Goal: Task Accomplishment & Management: Use online tool/utility

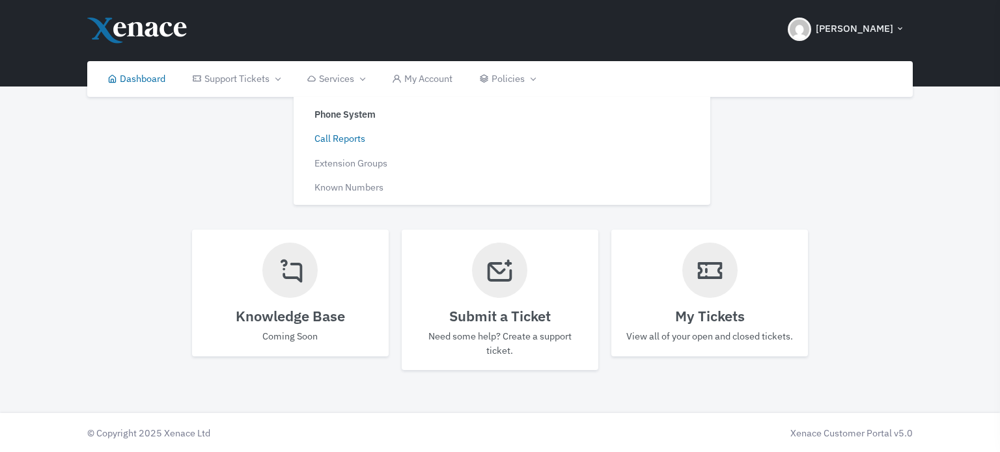
click at [338, 135] on link "Call Reports" at bounding box center [397, 138] width 197 height 25
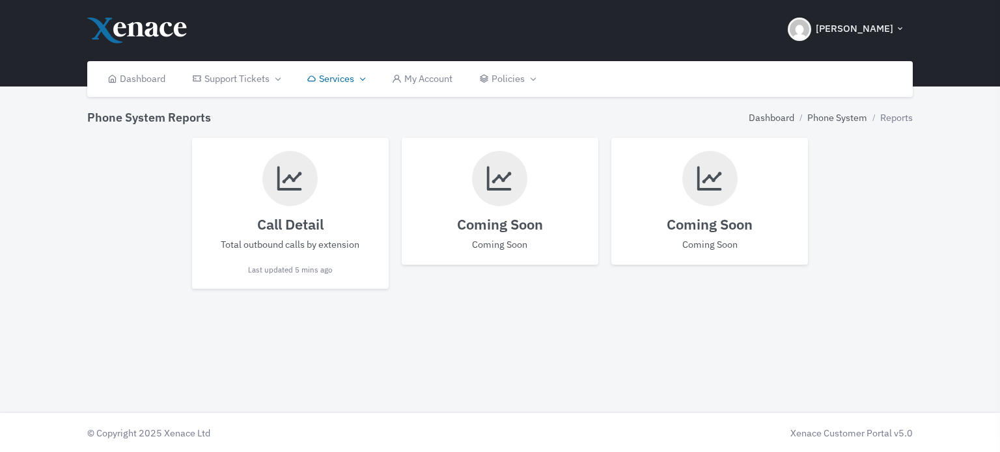
click at [260, 232] on h4 "Call Detail" at bounding box center [290, 224] width 171 height 17
select select
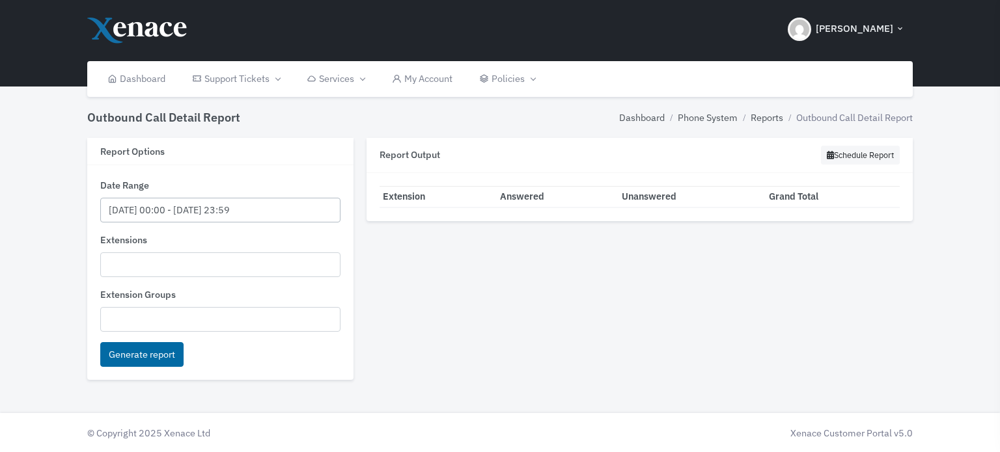
click at [180, 210] on input "[DATE] 00:00 - [DATE] 23:59" at bounding box center [220, 210] width 241 height 25
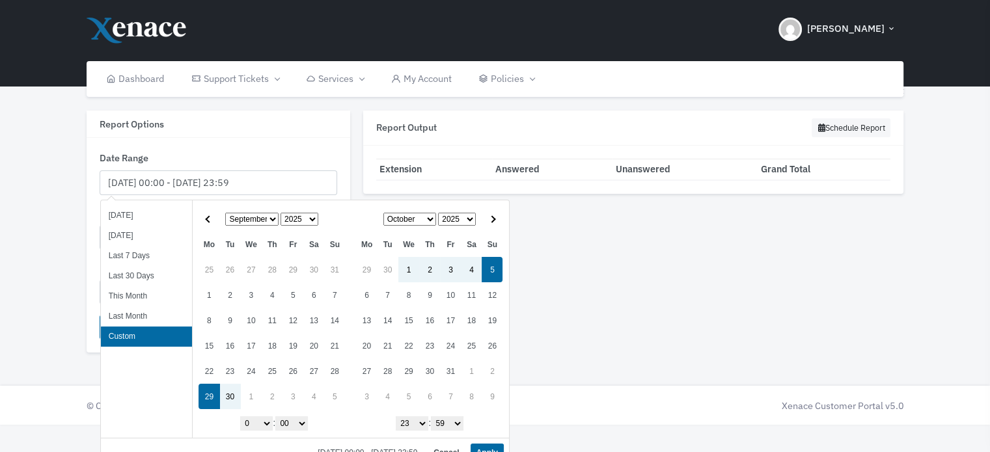
scroll to position [40, 0]
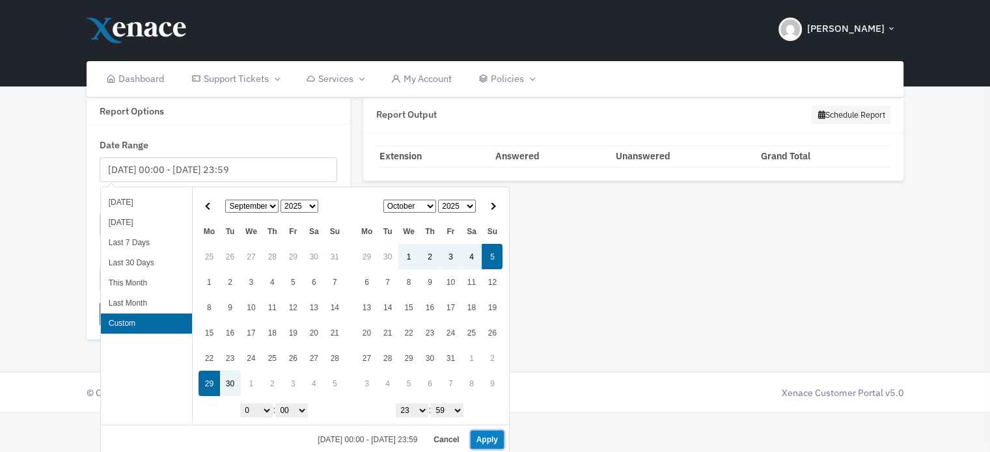
click at [487, 441] on button "Apply" at bounding box center [487, 440] width 33 height 18
type input "[DATE] 00:00 - [DATE] 23:59"
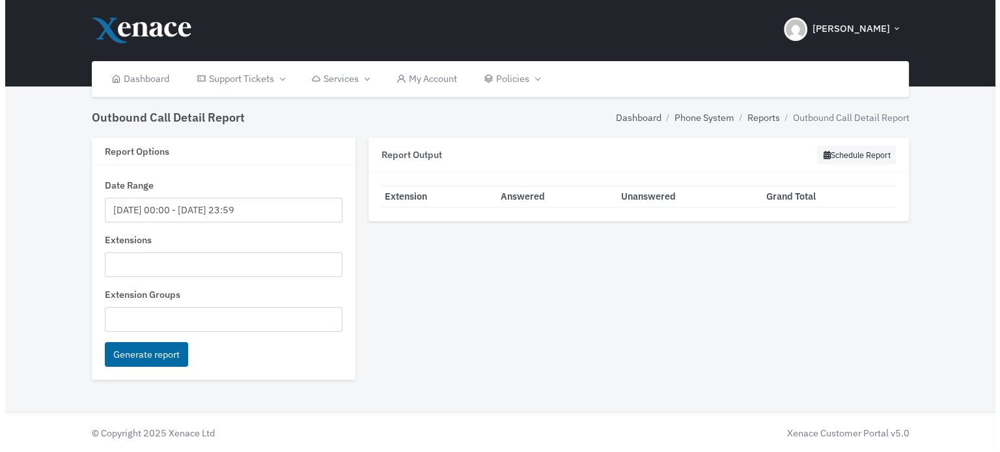
scroll to position [0, 0]
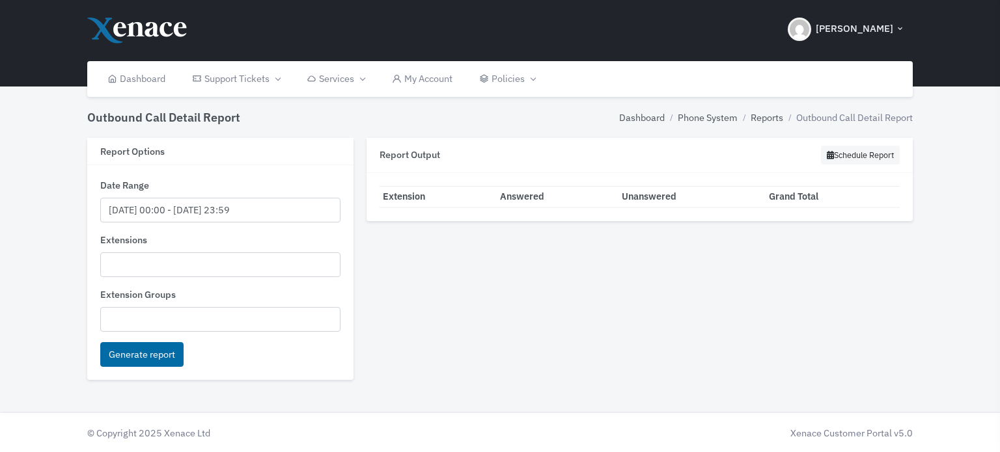
click at [154, 267] on ul at bounding box center [221, 263] width 240 height 20
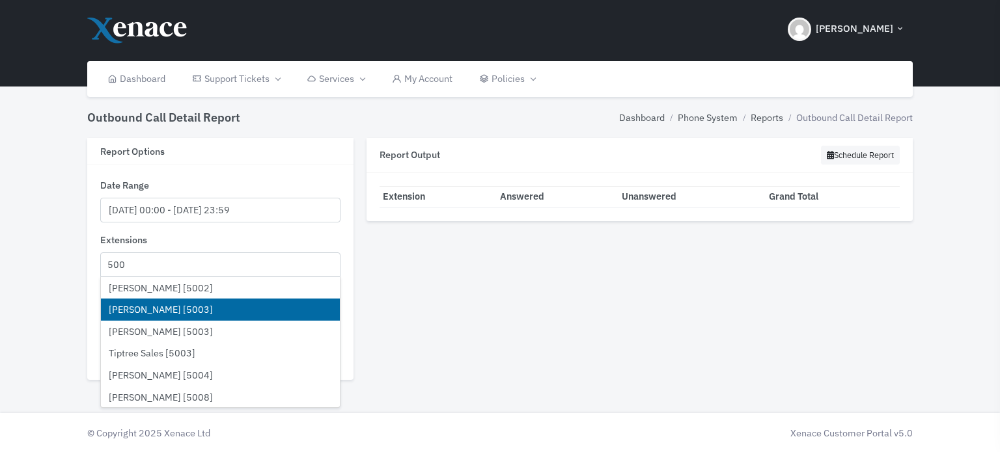
type input "500"
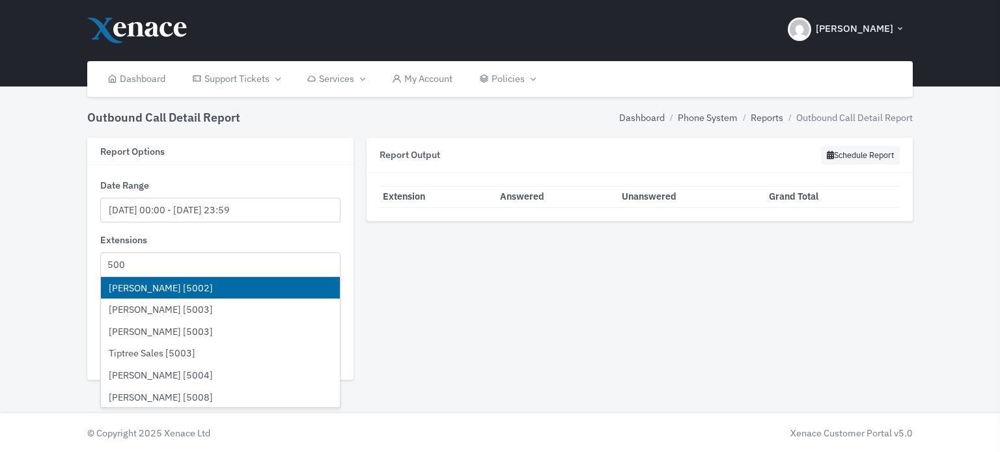
click at [139, 286] on li "[PERSON_NAME] [5002]" at bounding box center [221, 288] width 240 height 22
select select "5002"
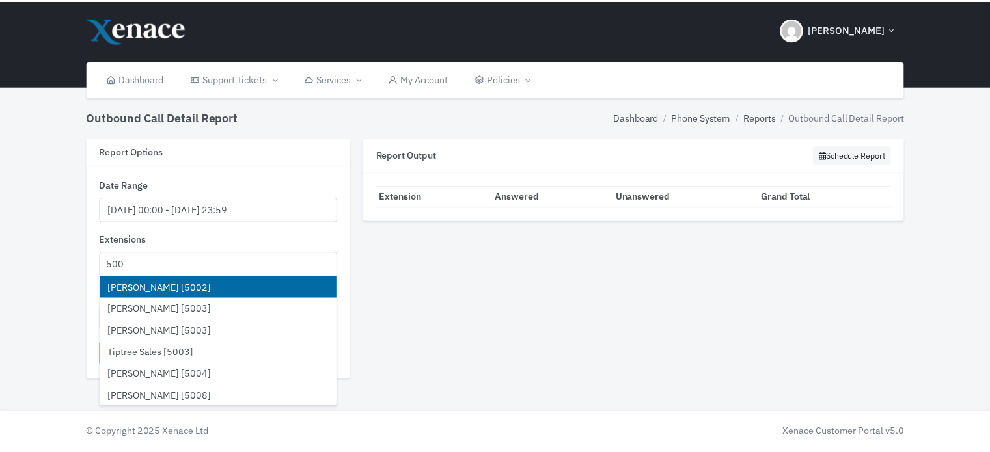
scroll to position [909, 0]
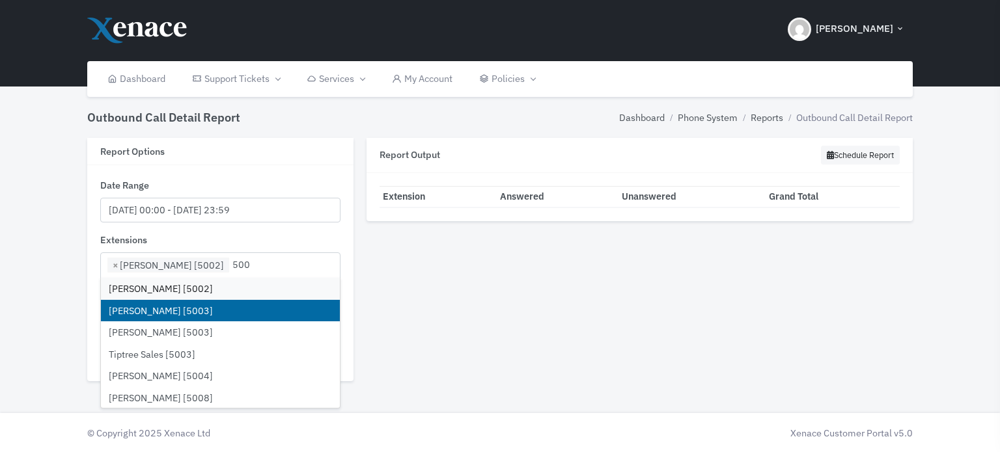
click at [154, 309] on li "[PERSON_NAME] [5003]" at bounding box center [221, 311] width 240 height 22
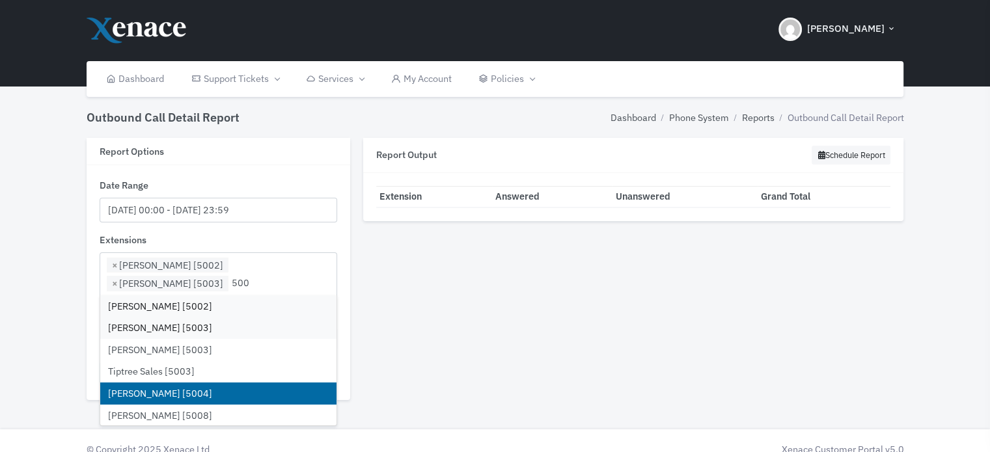
click at [173, 387] on li "[PERSON_NAME] [5004]" at bounding box center [218, 394] width 236 height 22
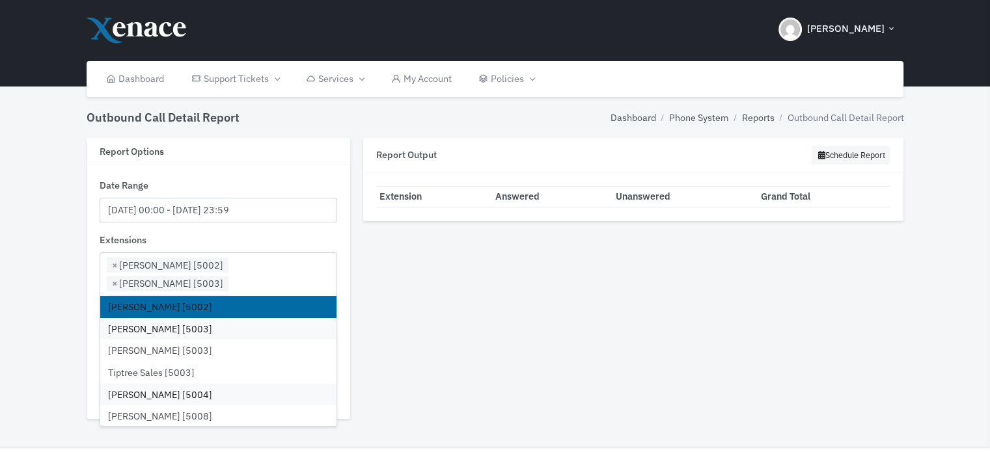
click at [256, 281] on ul "× [PERSON_NAME] [5002] × [PERSON_NAME] [5003] × [PERSON_NAME] [5004] 500" at bounding box center [218, 282] width 236 height 59
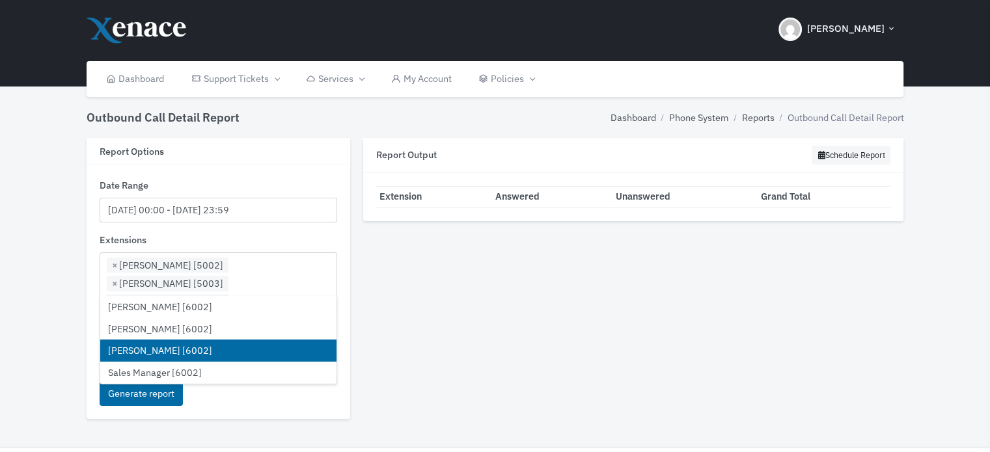
type input "6002"
click at [153, 349] on li "[PERSON_NAME] [6002]" at bounding box center [218, 351] width 236 height 22
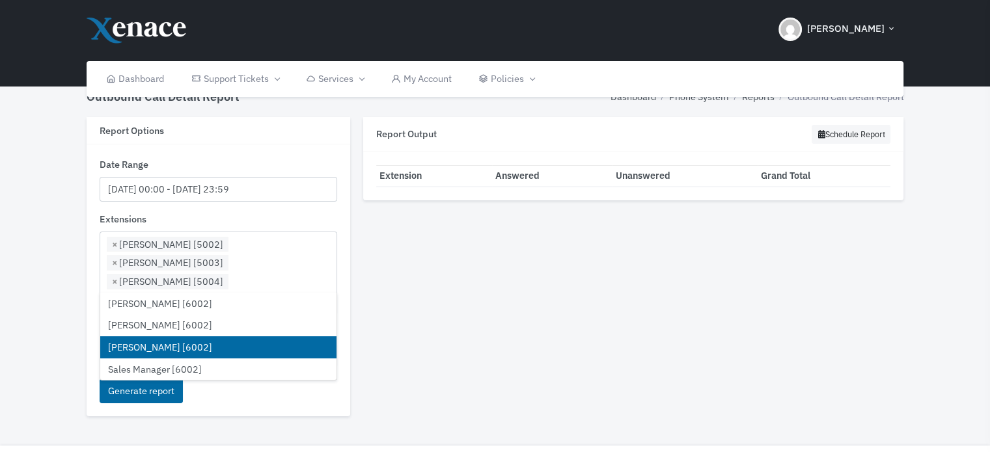
scroll to position [32, 0]
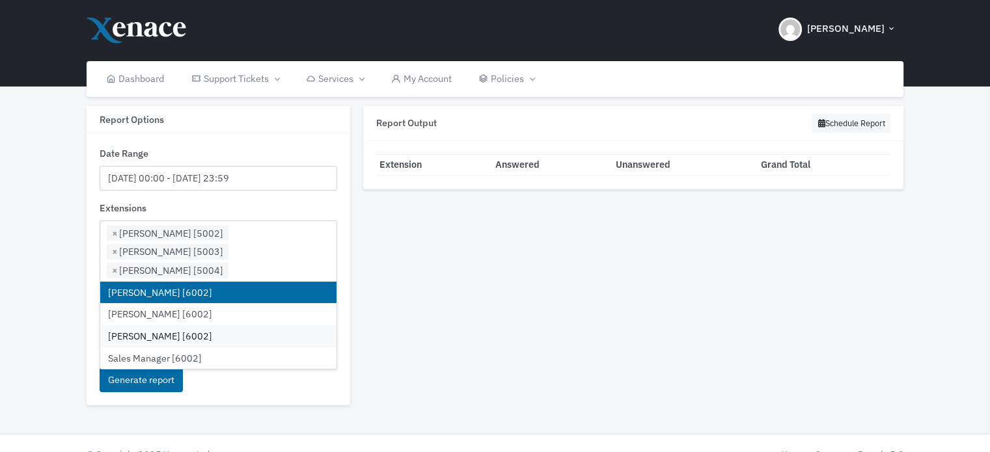
click at [142, 268] on ul "× [PERSON_NAME] [5002] × [PERSON_NAME] [5003] × [PERSON_NAME] [5004] × [PERSON_…" at bounding box center [218, 259] width 236 height 77
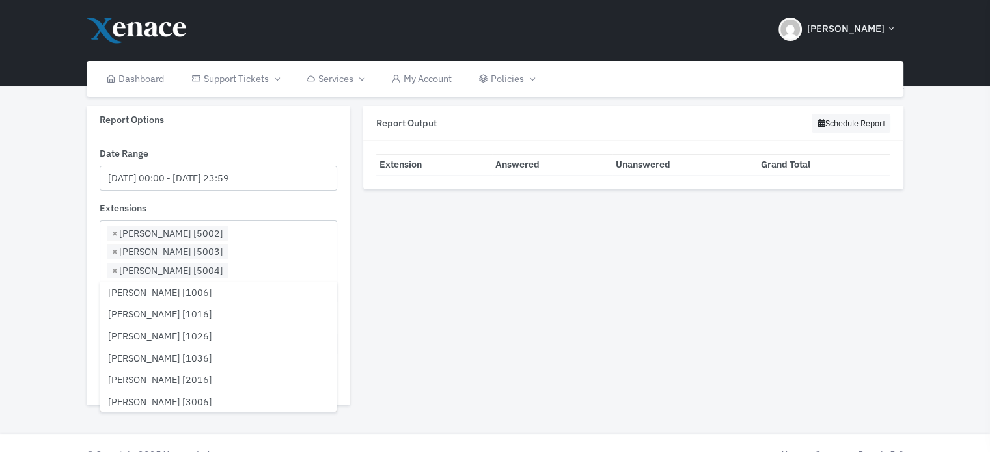
scroll to position [0, 0]
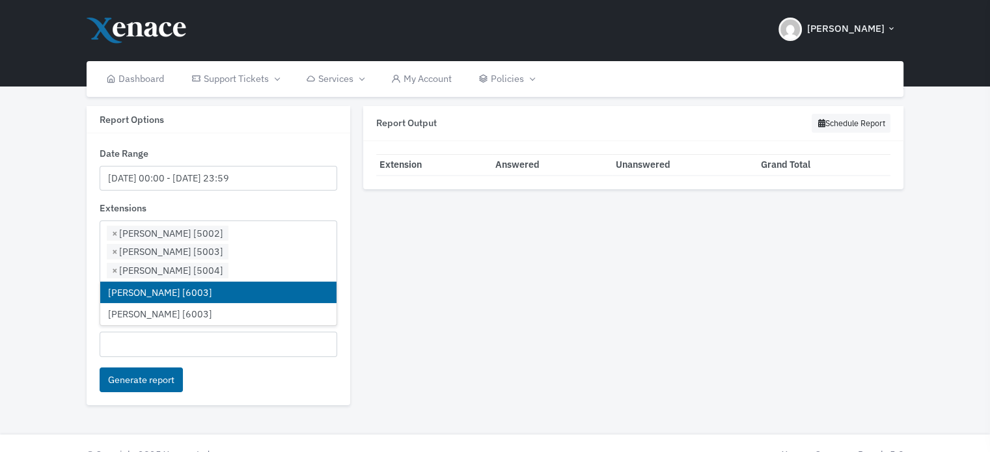
type input "6003"
click at [163, 293] on li "[PERSON_NAME] [6003]" at bounding box center [218, 293] width 236 height 22
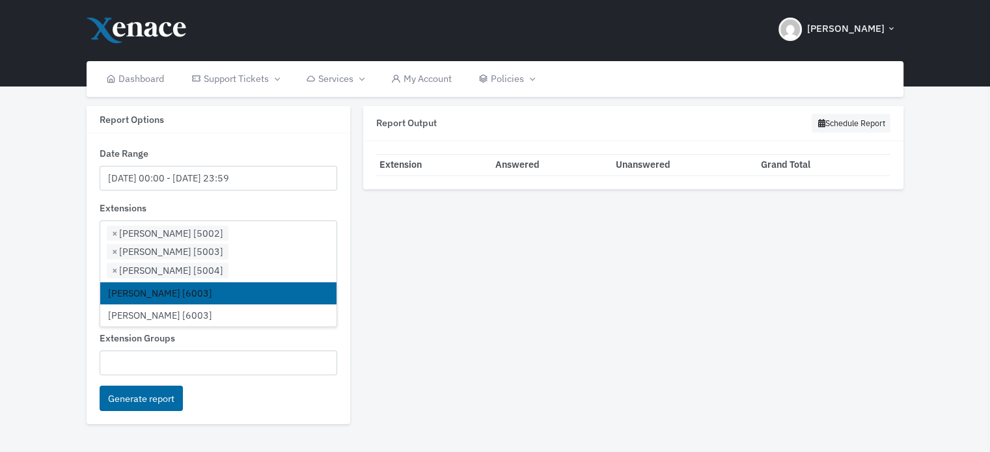
click at [245, 300] on input "6003" at bounding box center [249, 307] width 35 height 14
type input "6004"
click at [165, 290] on li "[PERSON_NAME] [6004]" at bounding box center [218, 294] width 236 height 22
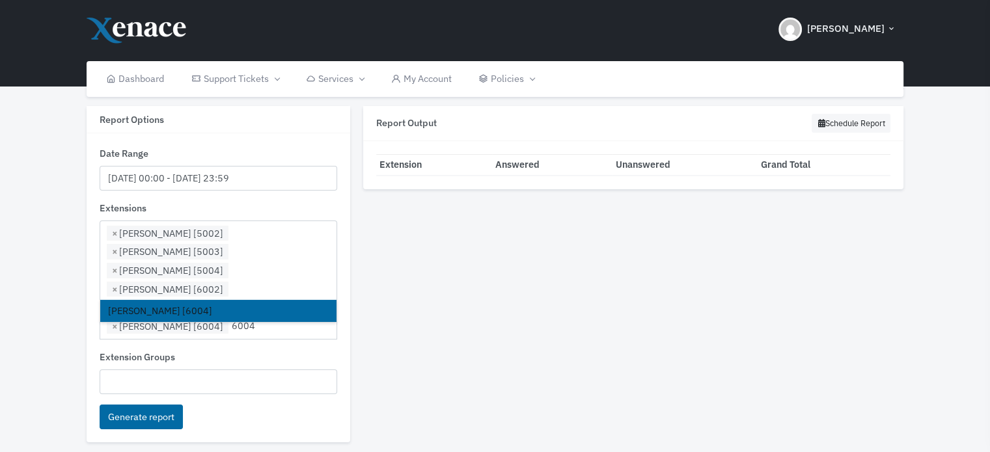
drag, startPoint x: 138, startPoint y: 284, endPoint x: 79, endPoint y: 283, distance: 59.3
click at [79, 283] on div "Outbound Call Detail Report Dashboard Phone System Reports Outbound Call Detail…" at bounding box center [495, 262] width 990 height 497
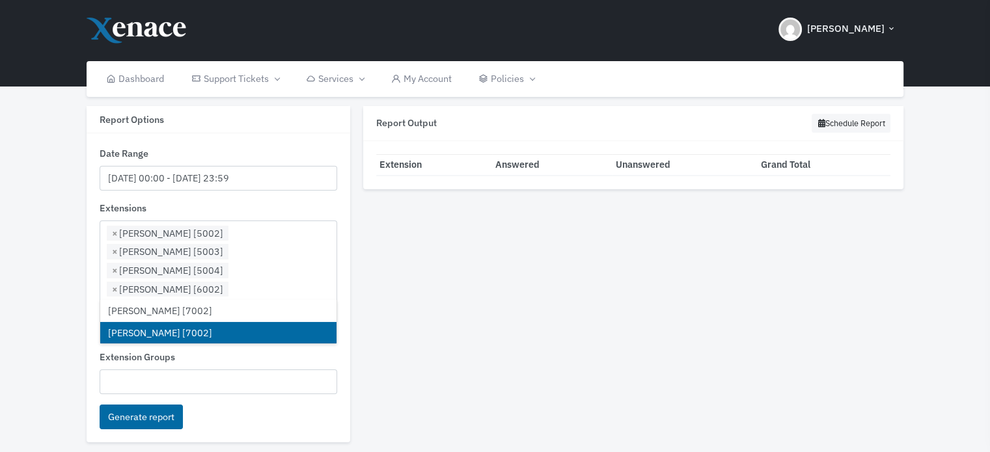
type input "7002"
click at [141, 341] on li "[PERSON_NAME] [7002]" at bounding box center [218, 333] width 236 height 22
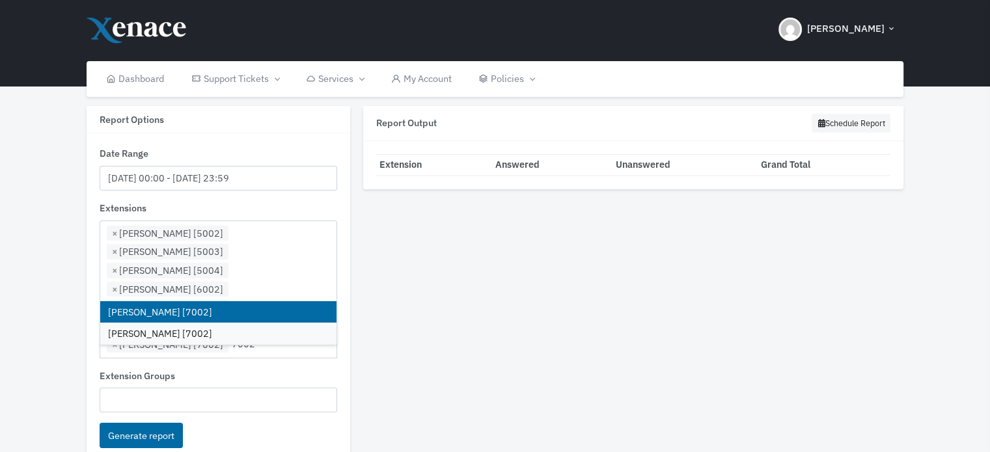
drag, startPoint x: 250, startPoint y: 285, endPoint x: 240, endPoint y: 286, distance: 10.5
click at [240, 337] on input "7002" at bounding box center [249, 344] width 35 height 14
click at [234, 337] on input "7002" at bounding box center [249, 344] width 35 height 14
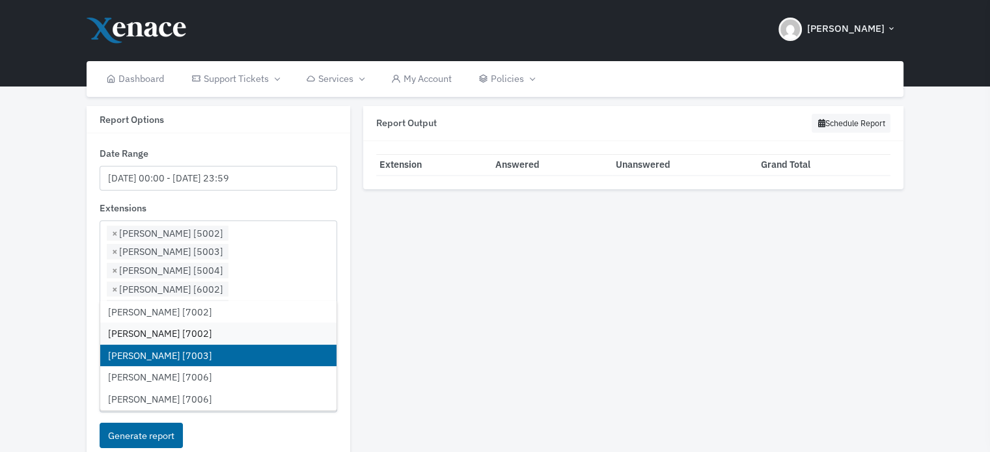
type input "700"
click at [180, 357] on li "[PERSON_NAME] [7003]" at bounding box center [218, 356] width 236 height 22
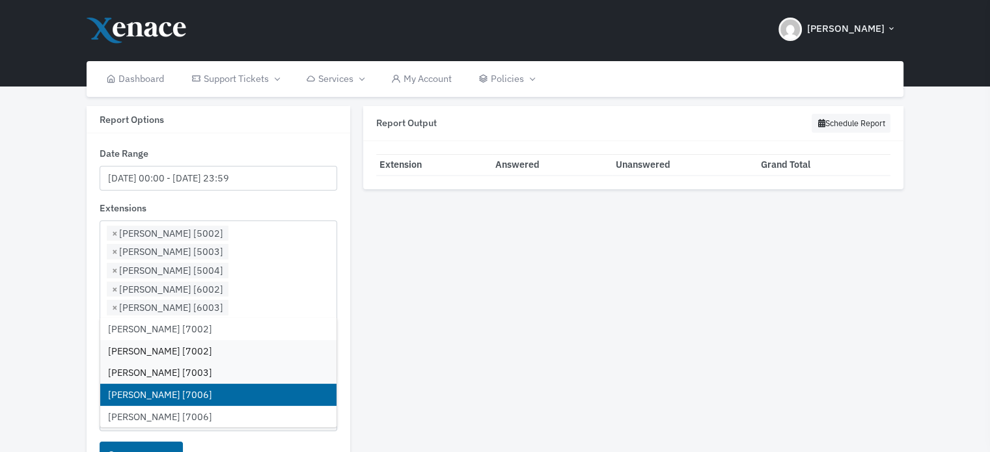
click at [156, 398] on li "[PERSON_NAME] [7006]" at bounding box center [218, 395] width 236 height 22
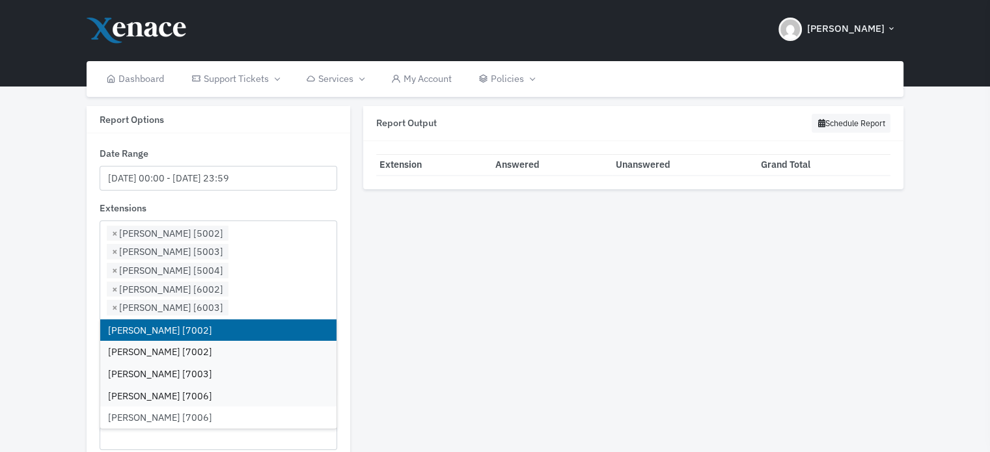
click at [242, 302] on ul "× [PERSON_NAME] [5002] × [PERSON_NAME] [5003] × [PERSON_NAME] [5004] × [PERSON_…" at bounding box center [218, 306] width 236 height 170
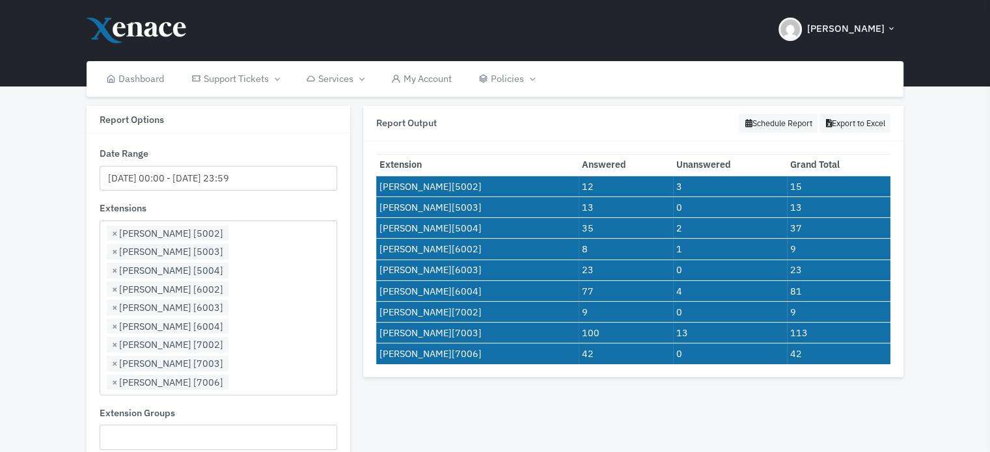
drag, startPoint x: 900, startPoint y: 359, endPoint x: 375, endPoint y: 165, distance: 559.8
click at [375, 166] on div "Extension Answered Unanswered Grand Total [PERSON_NAME] [5002] 12 3 15 [PERSON_…" at bounding box center [633, 259] width 541 height 236
copy div
